Goal: Check status: Check status

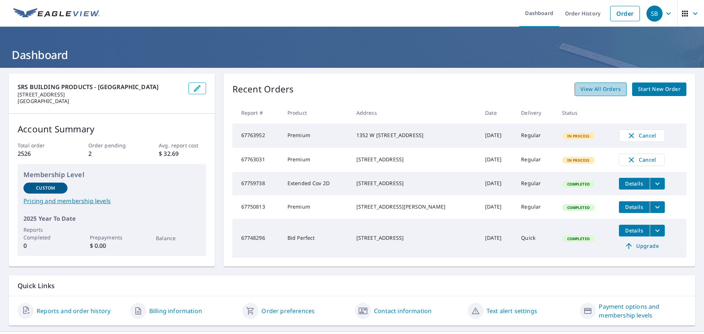
click at [608, 87] on span "View All Orders" at bounding box center [601, 89] width 40 height 9
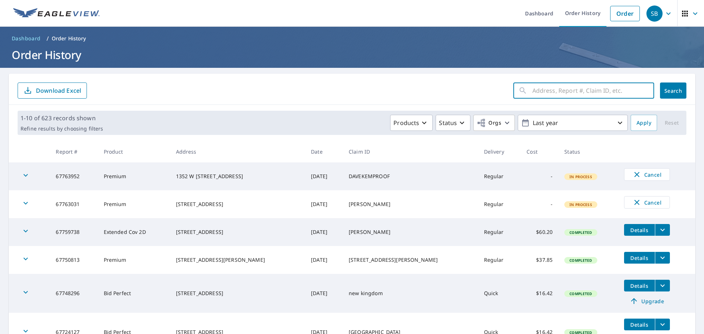
click at [604, 92] on input "text" at bounding box center [594, 90] width 122 height 21
type input "ozark"
click button "Search" at bounding box center [673, 91] width 26 height 16
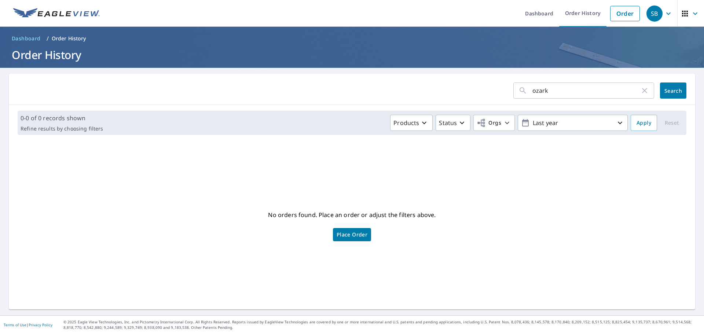
click at [556, 92] on input "ozark" at bounding box center [587, 90] width 108 height 21
click at [577, 8] on link "Order History" at bounding box center [583, 13] width 47 height 27
click at [575, 13] on link "Order History" at bounding box center [583, 13] width 47 height 27
click at [587, 13] on link "Order History" at bounding box center [583, 13] width 47 height 27
click at [642, 91] on icon "button" at bounding box center [645, 90] width 9 height 9
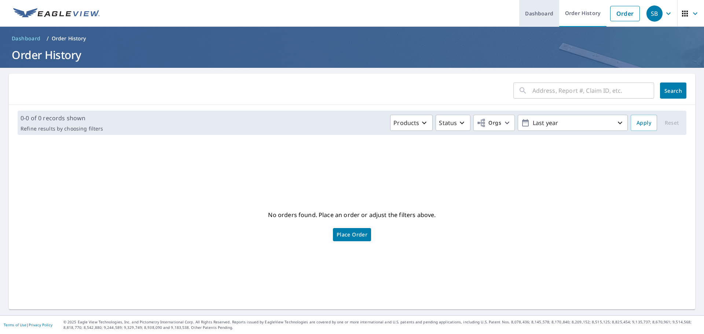
click at [528, 14] on link "Dashboard" at bounding box center [540, 13] width 40 height 27
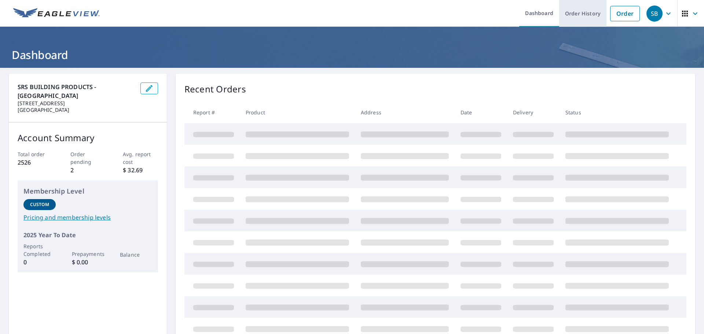
click at [573, 14] on link "Order History" at bounding box center [583, 13] width 47 height 27
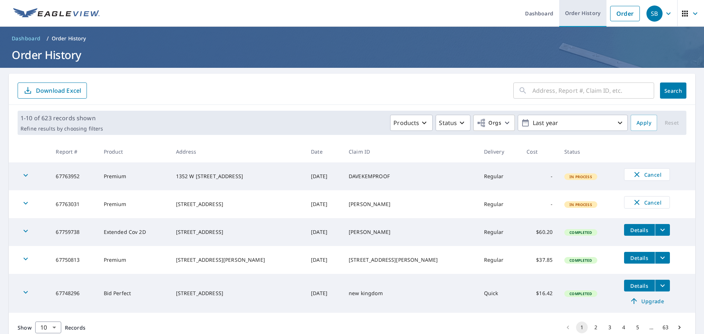
click at [573, 14] on link "Order History" at bounding box center [583, 13] width 47 height 27
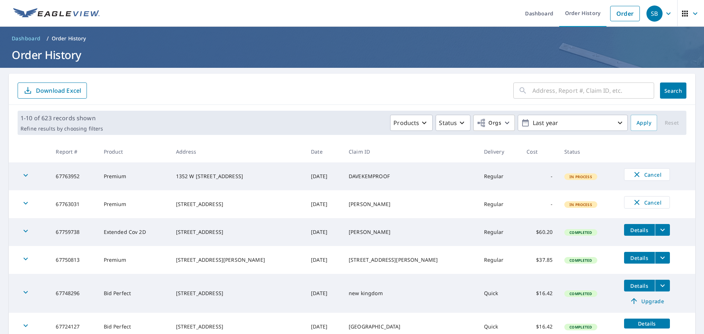
click at [536, 92] on input "text" at bounding box center [594, 90] width 122 height 21
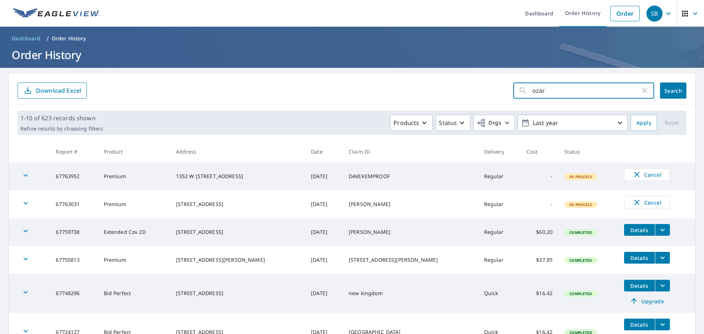
type input "ozark"
click button "Search" at bounding box center [673, 91] width 26 height 16
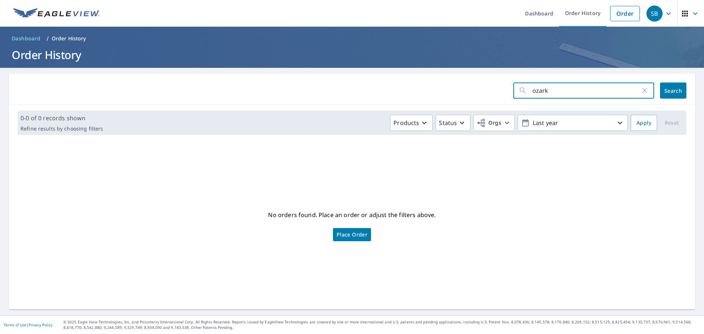
click at [575, 95] on input "ozark" at bounding box center [587, 90] width 108 height 21
type input "61219675"
click button "Search" at bounding box center [673, 91] width 26 height 16
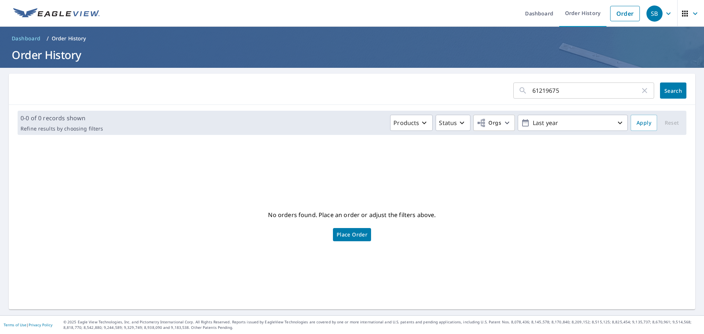
click at [555, 90] on input "61219675" at bounding box center [587, 90] width 108 height 21
click at [655, 18] on div "SB" at bounding box center [655, 14] width 16 height 16
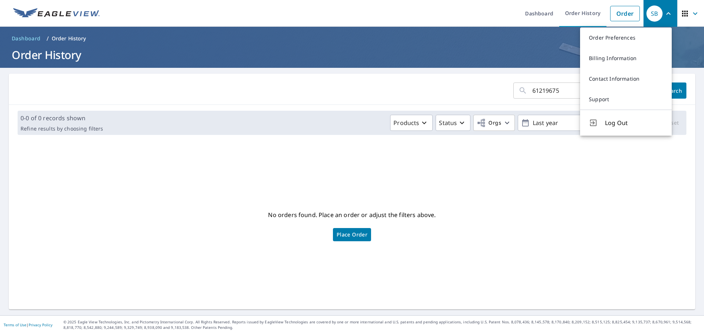
click at [555, 47] on h1 "Order History" at bounding box center [352, 54] width 687 height 15
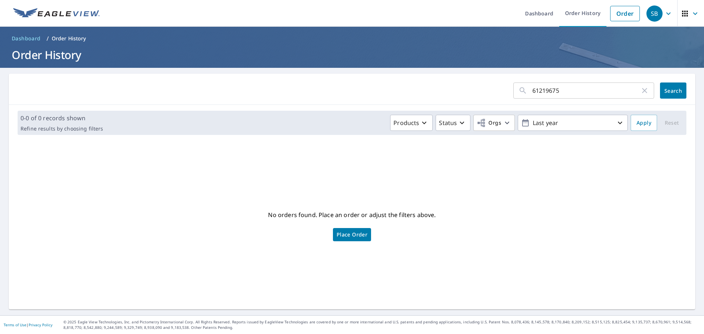
click at [542, 91] on input "61219675" at bounding box center [587, 90] width 108 height 21
type input "o"
type input "custom construction"
click button "Search" at bounding box center [673, 91] width 26 height 16
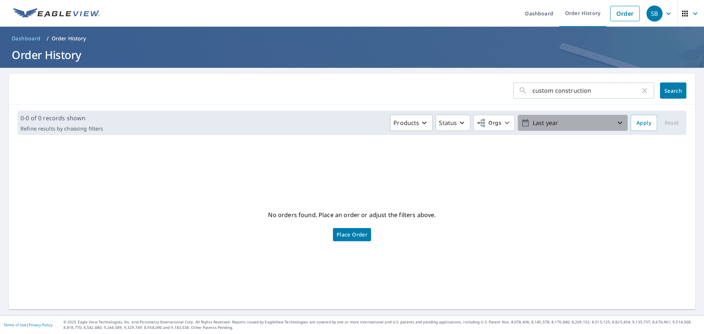
click at [573, 124] on p "Last year" at bounding box center [573, 123] width 86 height 13
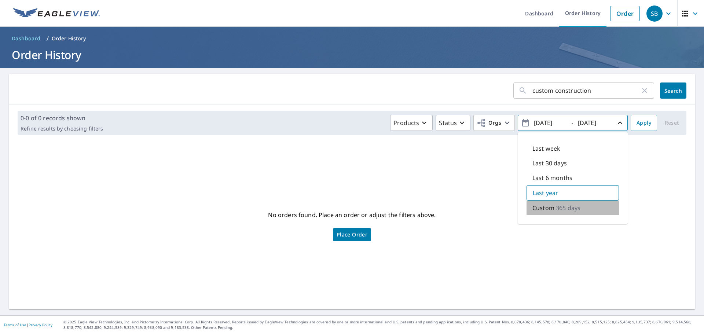
click at [556, 207] on p "365 days" at bounding box center [568, 208] width 25 height 9
click at [521, 124] on icon "button" at bounding box center [525, 123] width 9 height 9
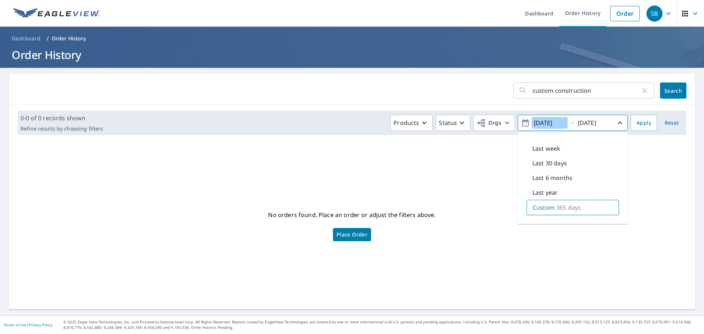
click at [542, 123] on input "[DATE]" at bounding box center [550, 123] width 36 height 12
type input "[DATE]"
drag, startPoint x: 589, startPoint y: 91, endPoint x: 512, endPoint y: 102, distance: 77.9
click at [512, 102] on div "custom construction ​ Search" at bounding box center [352, 89] width 687 height 31
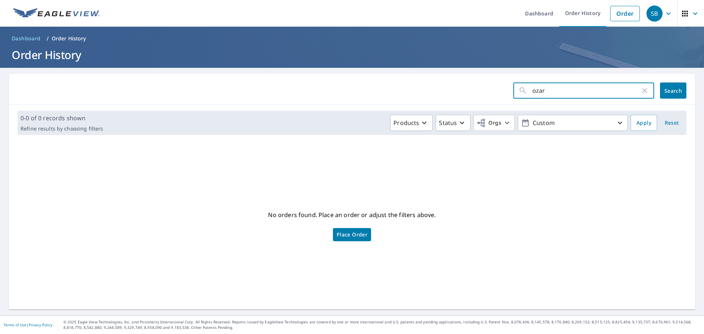
type input "ozark"
click button "Search" at bounding box center [673, 91] width 26 height 16
